Goal: Navigation & Orientation: Find specific page/section

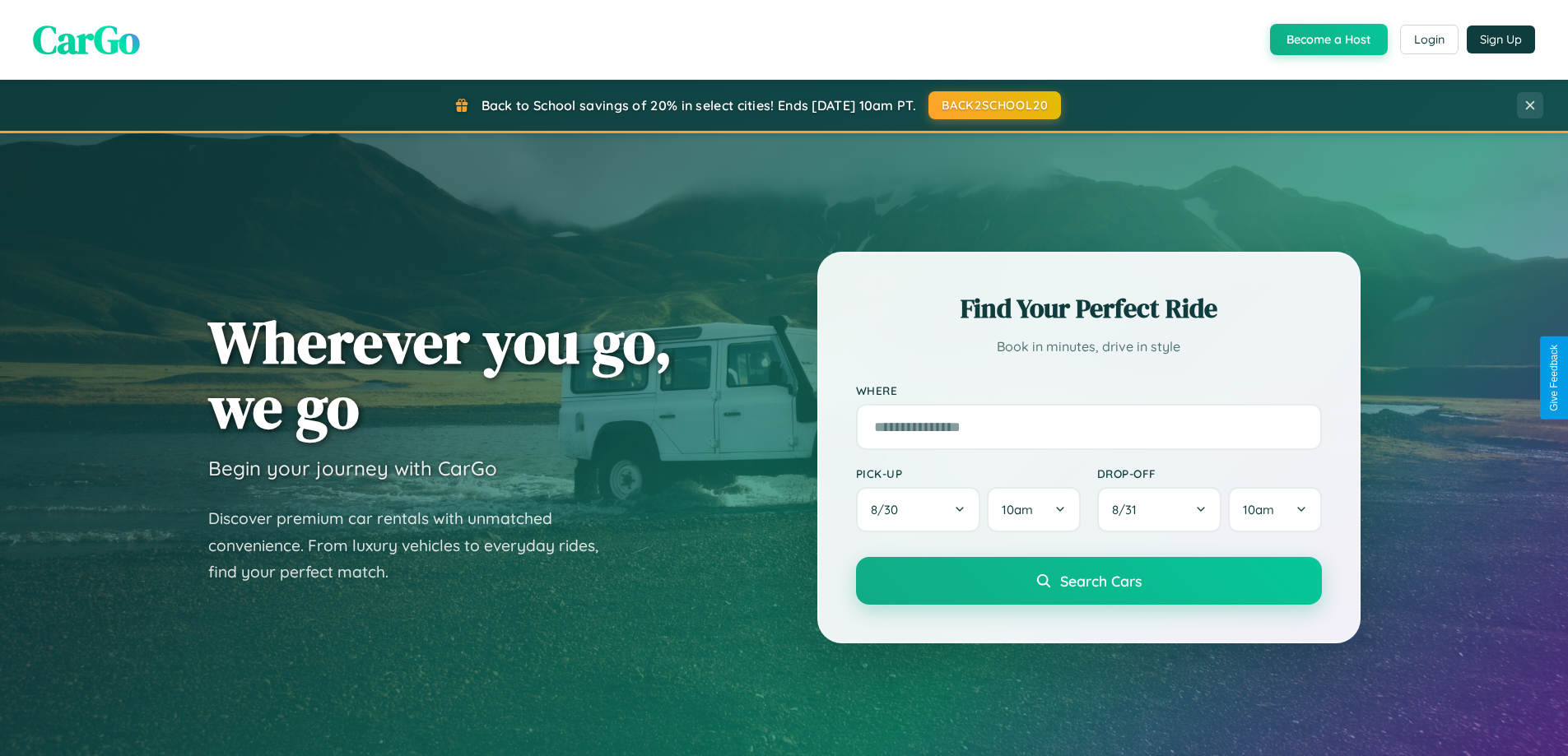
scroll to position [3166, 0]
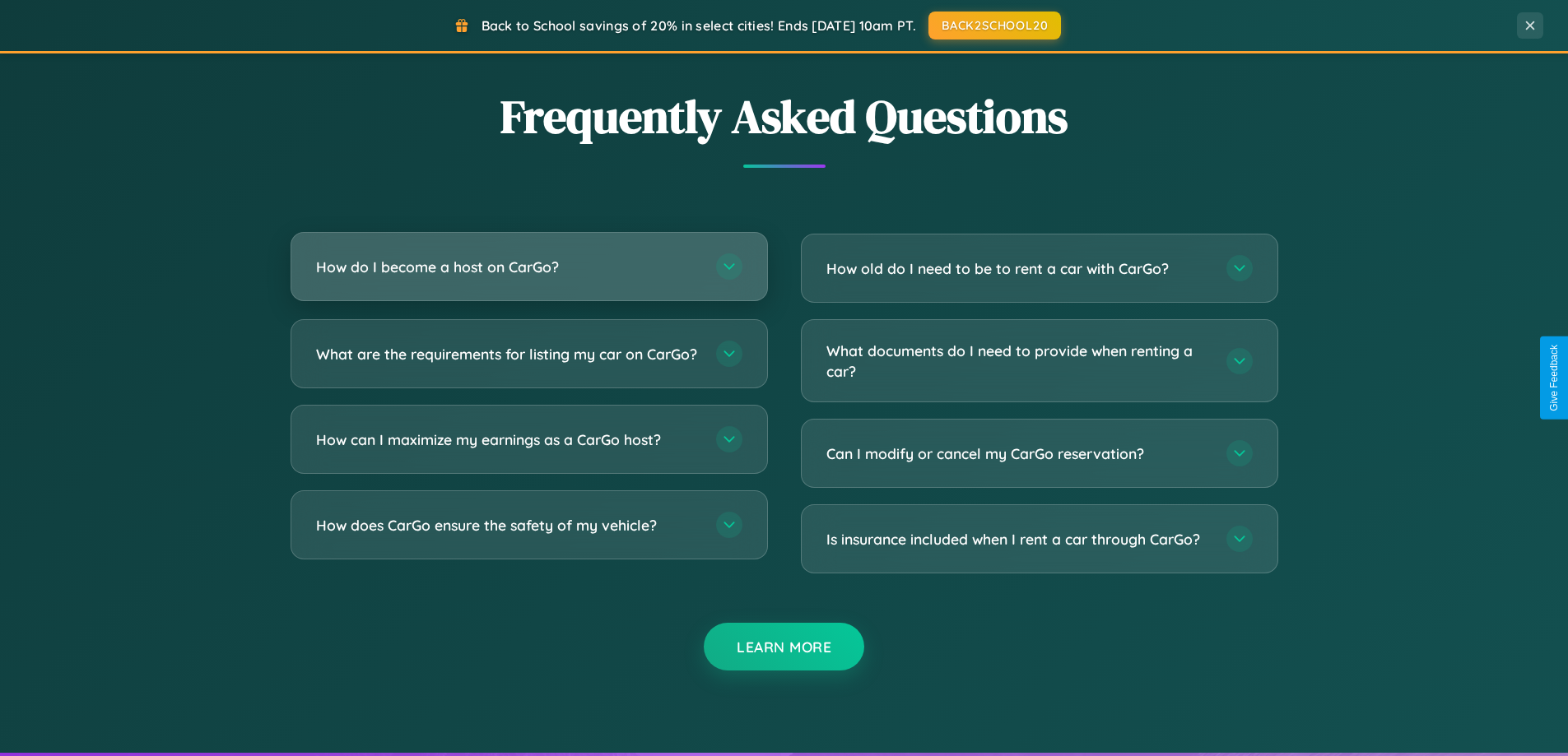
click at [529, 267] on h3 "How do I become a host on CarGo?" at bounding box center [507, 267] width 383 height 21
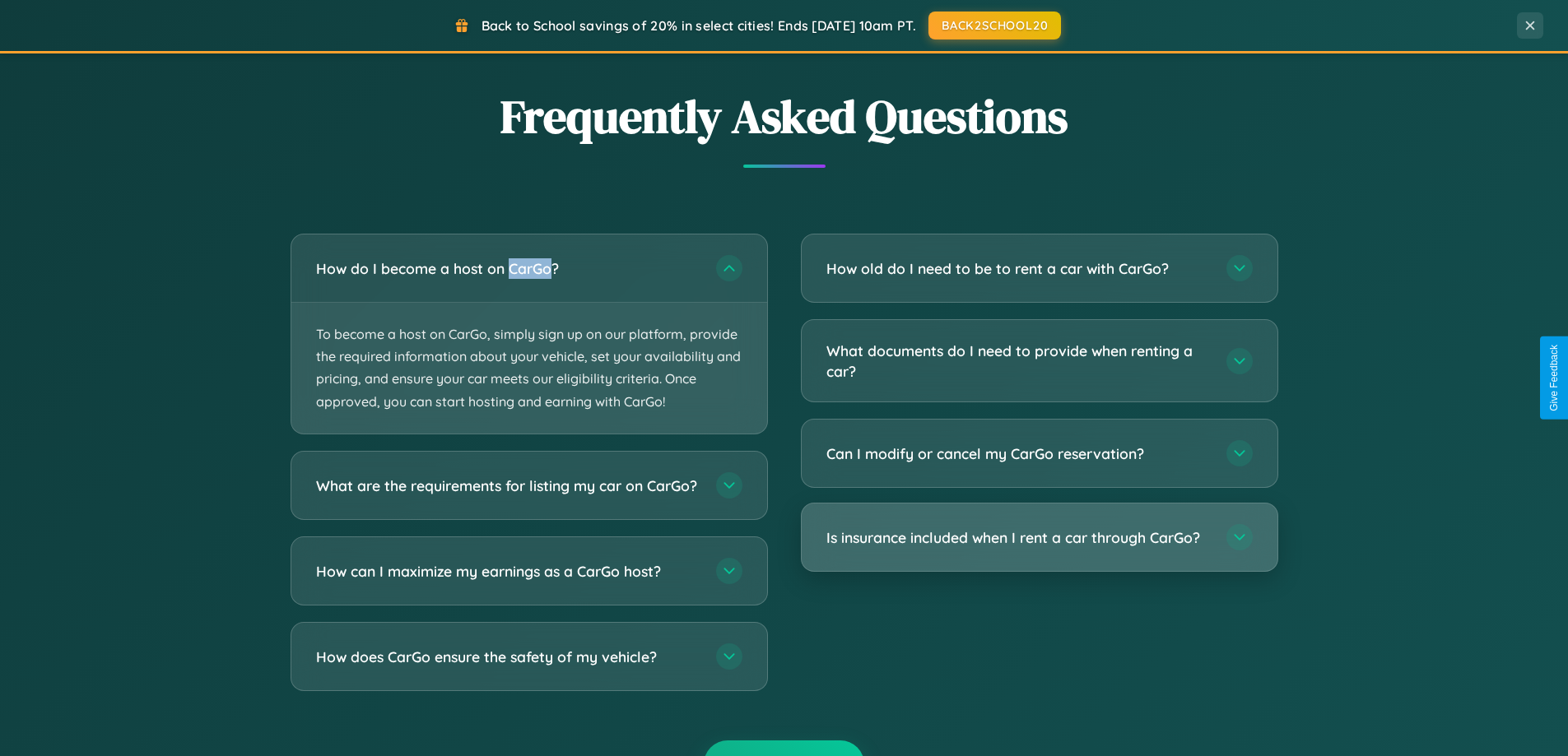
click at [1039, 538] on h3 "Is insurance included when I rent a car through CarGo?" at bounding box center [1018, 538] width 383 height 21
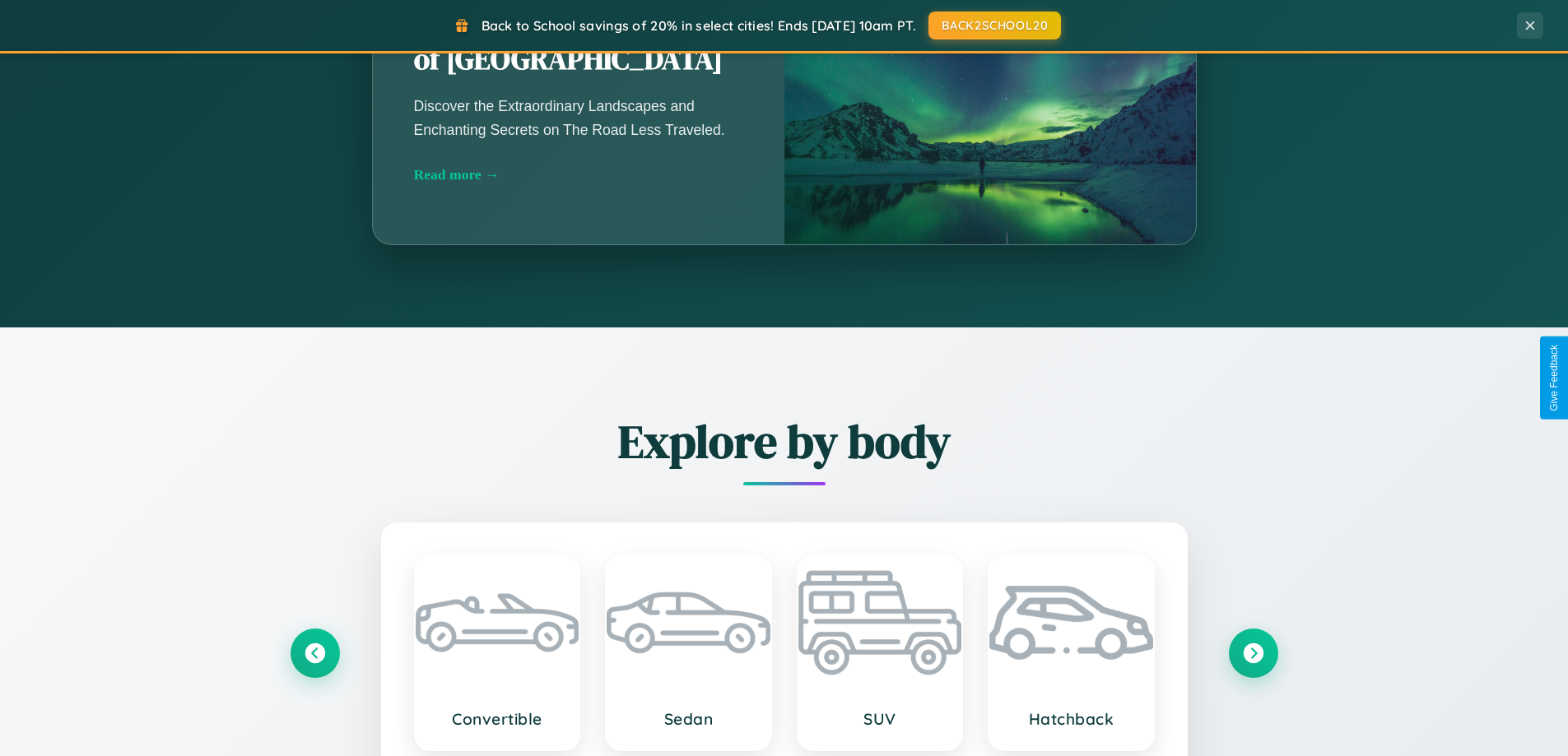
scroll to position [0, 0]
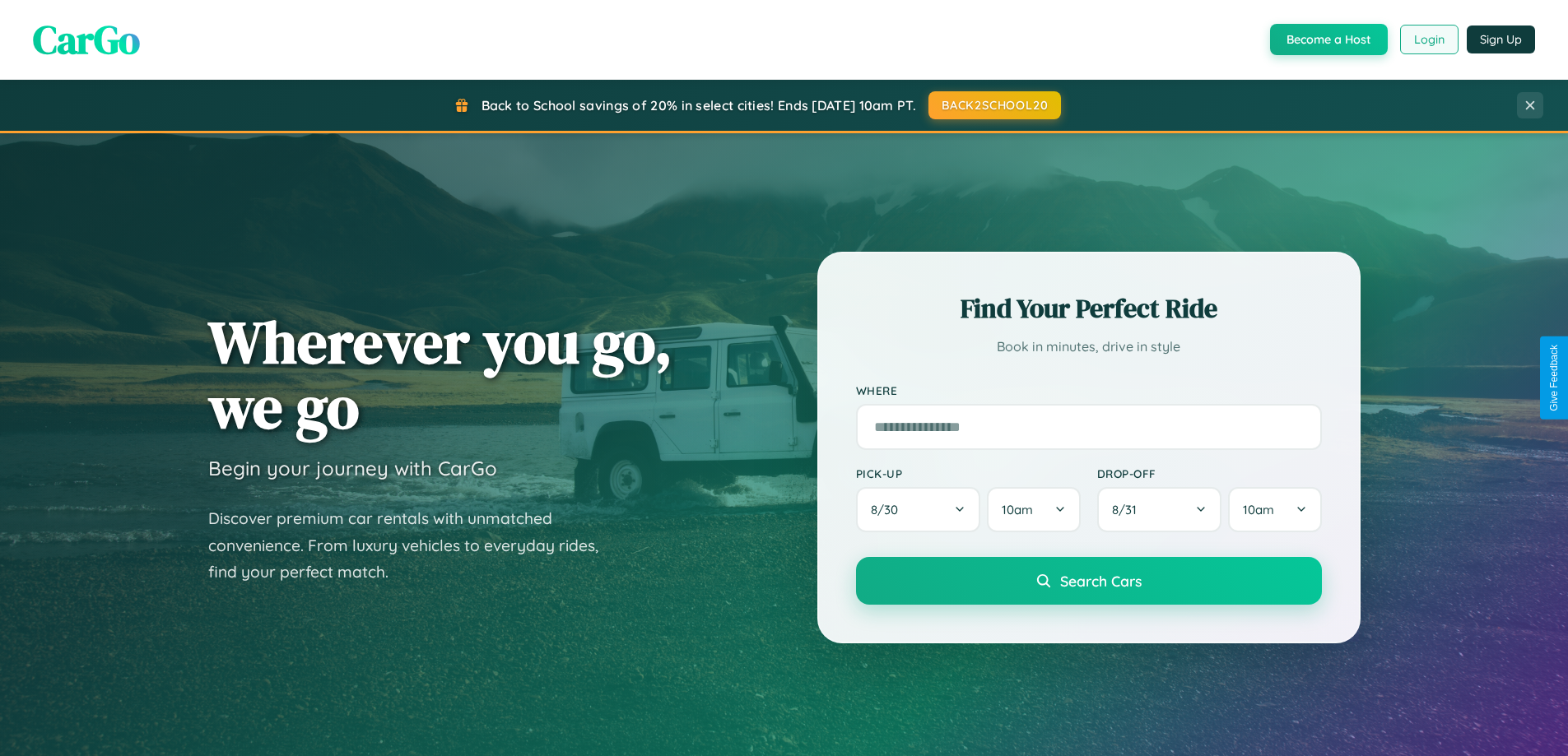
click at [1428, 39] on button "Login" at bounding box center [1429, 39] width 59 height 30
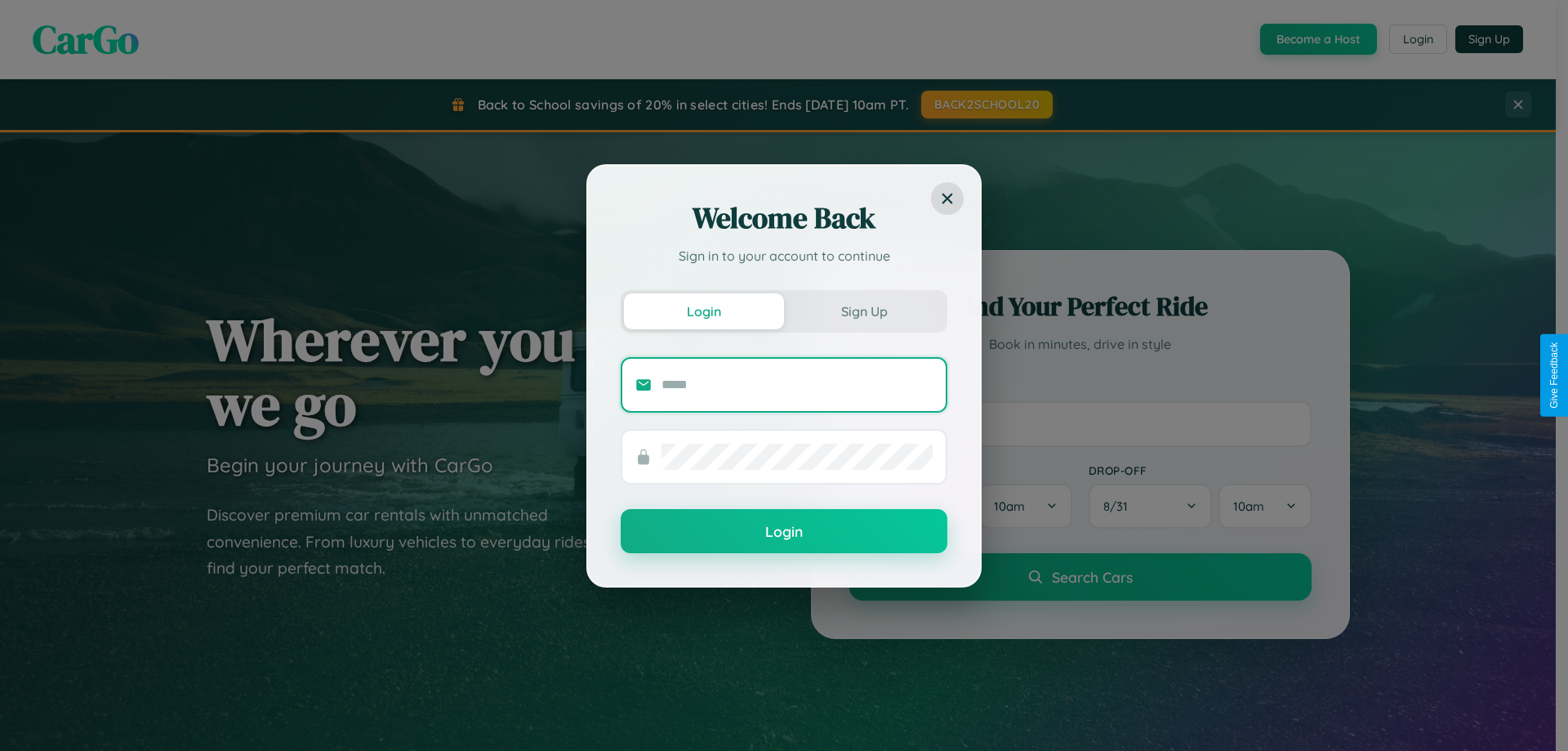
click at [797, 384] on input "text" at bounding box center [797, 385] width 271 height 26
type input "**********"
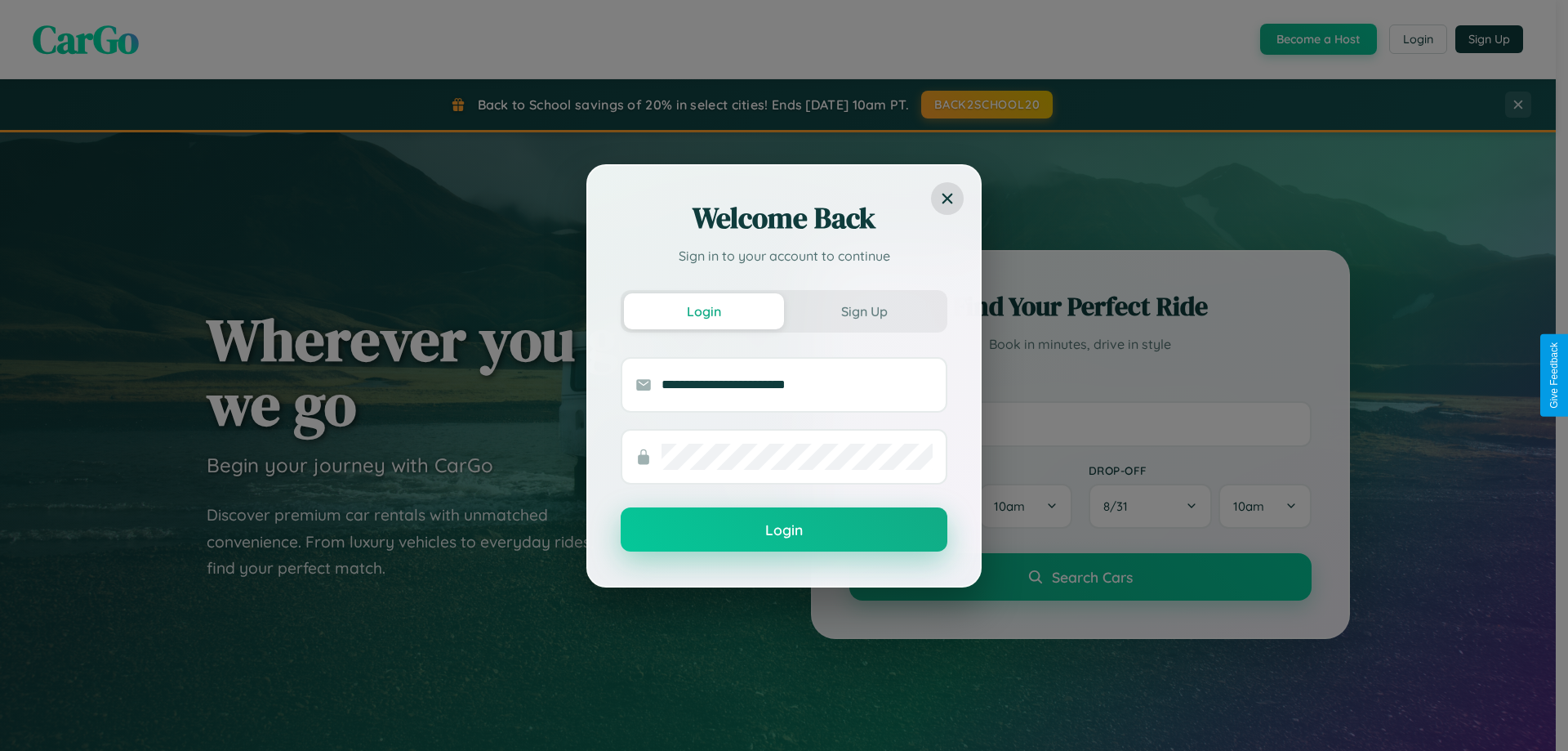
click at [784, 530] on button "Login" at bounding box center [784, 530] width 327 height 44
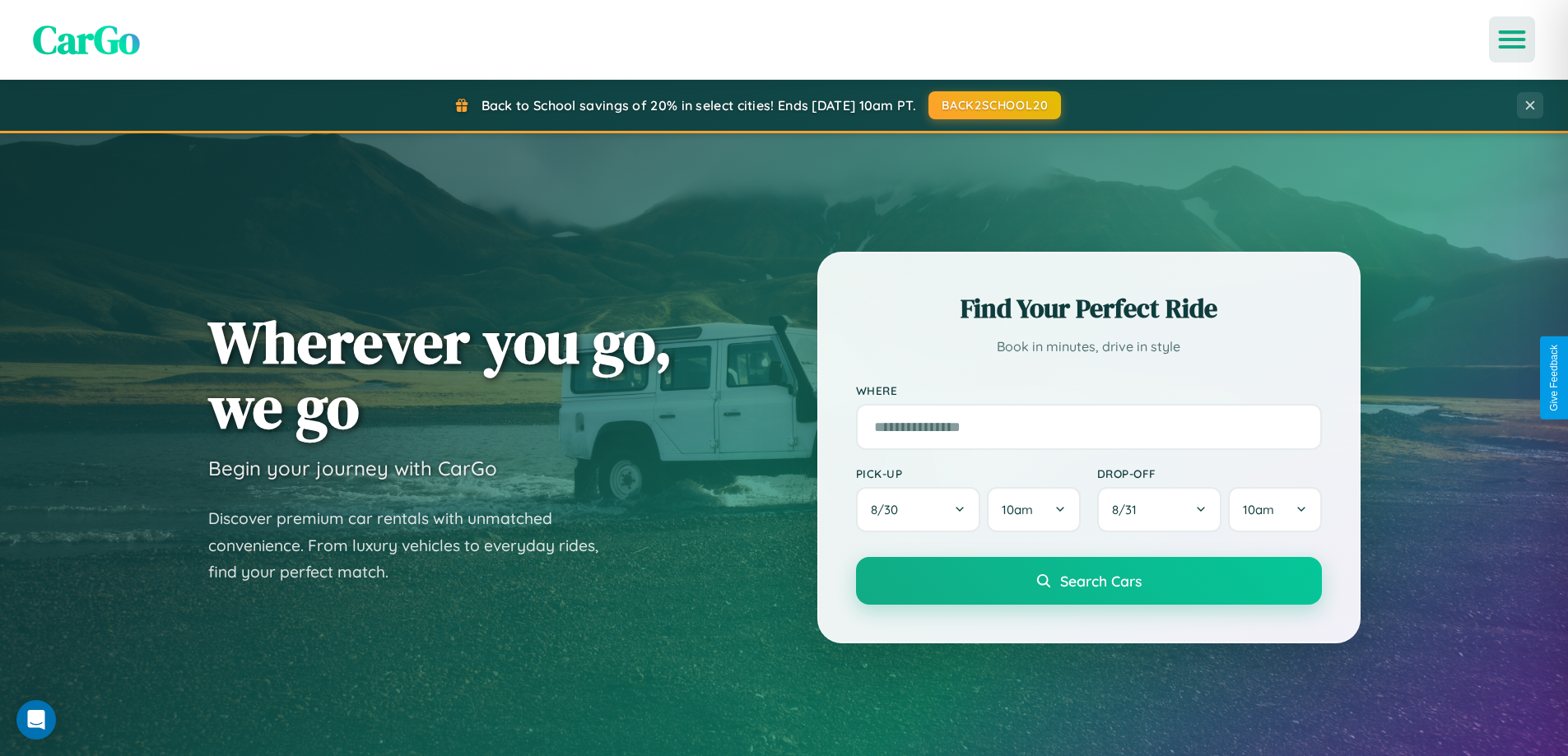
click at [1512, 39] on icon "Open menu" at bounding box center [1513, 39] width 24 height 15
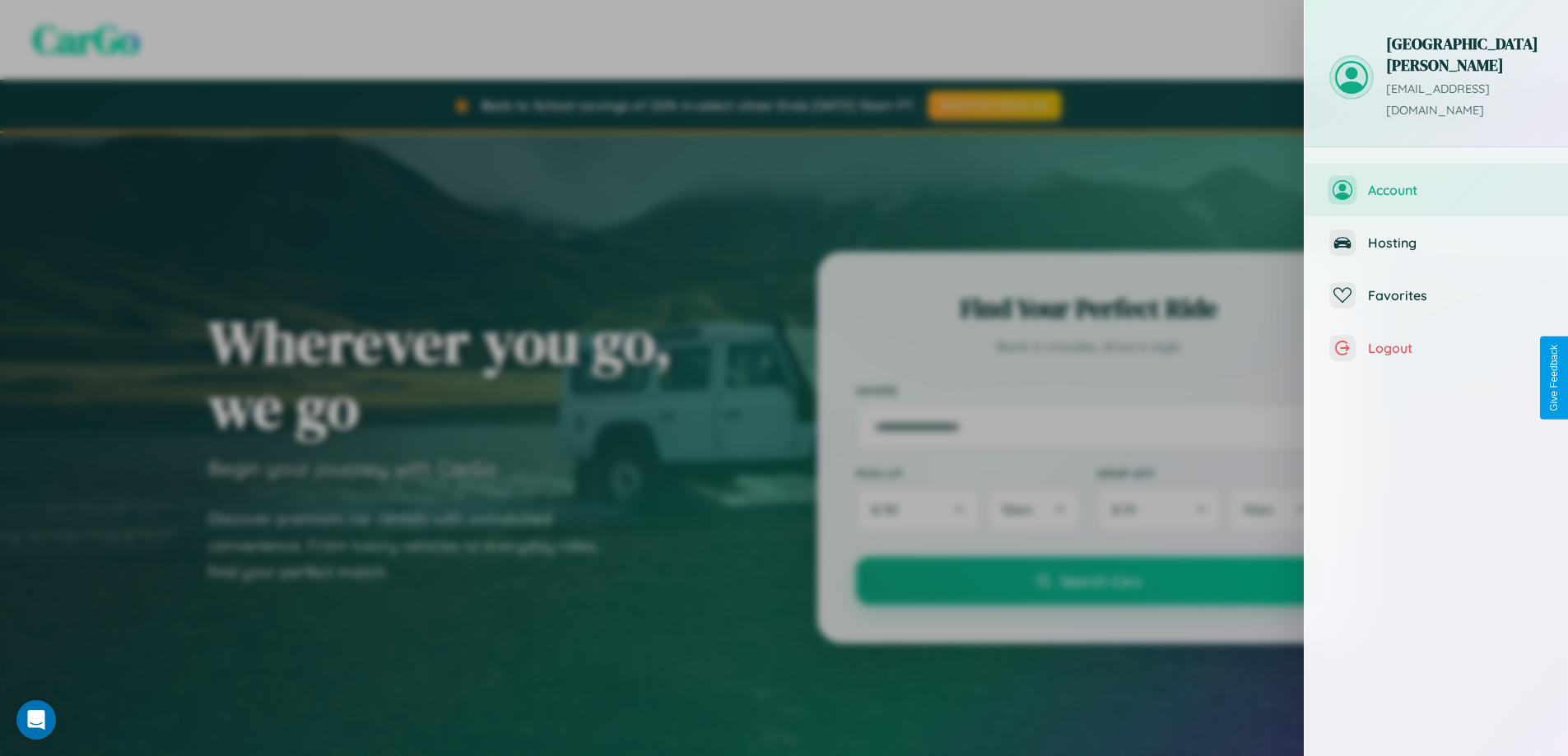
click at [1436, 182] on span "Account" at bounding box center [1456, 190] width 175 height 17
